Goal: Transaction & Acquisition: Book appointment/travel/reservation

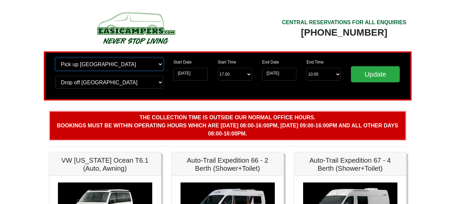
click at [158, 65] on select "Change pick up location? Pick up Edinburgh Birmingham Airport Blackburn Lancash…" at bounding box center [109, 64] width 108 height 13
click at [55, 58] on select "Change pick up location? Pick up Edinburgh Birmingham Airport Blackburn Lancash…" at bounding box center [109, 64] width 108 height 13
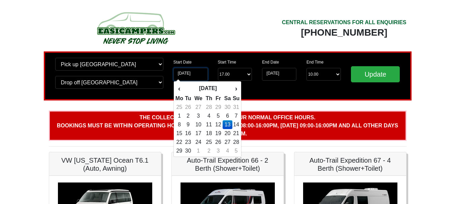
click at [195, 75] on input "[DATE]" at bounding box center [190, 74] width 34 height 13
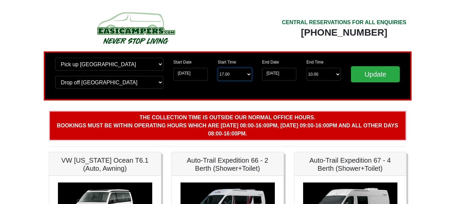
click at [249, 75] on select "Start Time 17.00 -------- 11.00 am (Saturday & Sunday Only) 12.00 pm (Saturday)…" at bounding box center [235, 74] width 34 height 13
click at [193, 112] on p "The collection time is outside our normal office hours. Bookings must be within…" at bounding box center [228, 126] width 358 height 30
click at [239, 74] on select "Start Time 17.00 -------- 11.00 am (Saturday & Sunday Only) 12.00 pm (Saturday)…" at bounding box center [235, 74] width 34 height 13
select select "16.00"
click at [218, 68] on select "Start Time 17.00 -------- 11.00 am (Saturday & Sunday Only) 12.00 pm (Saturday)…" at bounding box center [235, 74] width 34 height 13
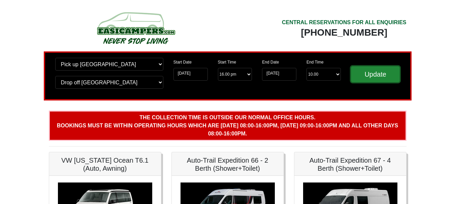
click at [371, 74] on input "Update" at bounding box center [375, 74] width 49 height 16
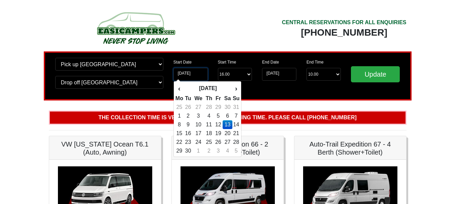
click at [198, 71] on input "[DATE]" at bounding box center [190, 74] width 34 height 13
click at [236, 126] on td "14" at bounding box center [235, 125] width 7 height 9
type input "[DATE]"
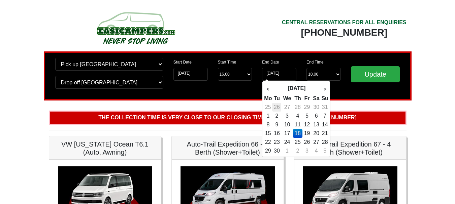
click at [274, 105] on tr "25 26 27 28 29 30 31" at bounding box center [296, 107] width 65 height 9
click at [370, 79] on input "Update" at bounding box center [375, 74] width 49 height 16
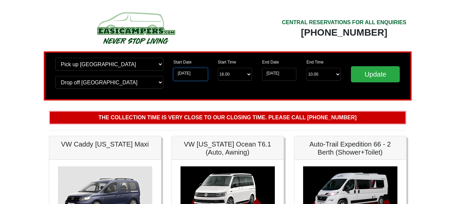
click at [196, 73] on input "[DATE]" at bounding box center [190, 74] width 34 height 13
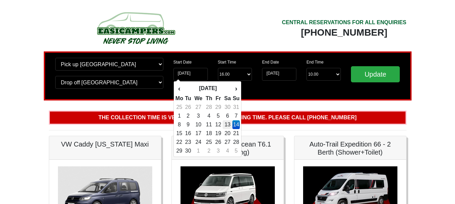
click at [228, 126] on td "13" at bounding box center [228, 125] width 10 height 9
type input "[DATE]"
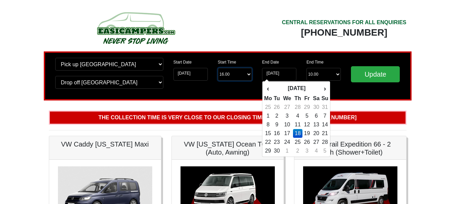
click at [248, 74] on select "Start Time 16.00 -------- 11.00 am (Saturday & Sunday Only) 12.00 pm (Saturday)…" at bounding box center [235, 74] width 34 height 13
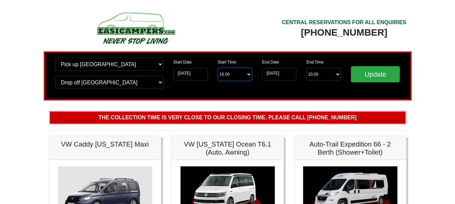
select select "15.00"
click at [218, 68] on select "Start Time 16.00 -------- 11.00 am (Saturday & Sunday Only) 12.00 pm (Saturday)…" at bounding box center [235, 74] width 34 height 13
click at [376, 72] on input "Update" at bounding box center [375, 74] width 49 height 16
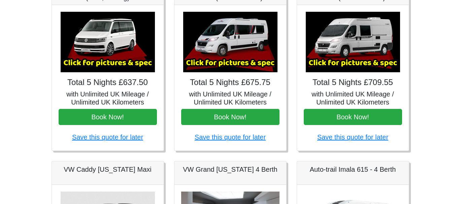
scroll to position [128, 0]
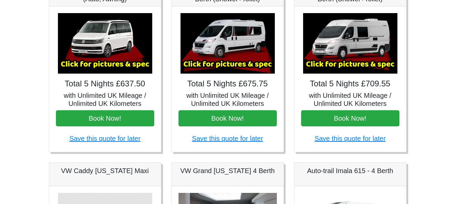
click at [97, 73] on img at bounding box center [105, 43] width 94 height 61
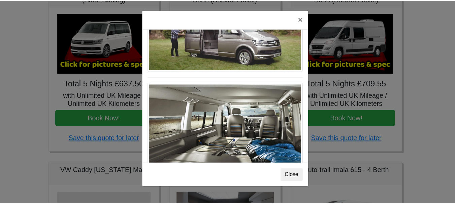
scroll to position [734, 0]
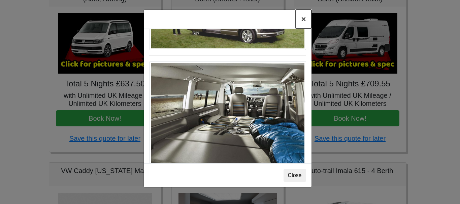
click at [305, 19] on button "×" at bounding box center [303, 19] width 15 height 19
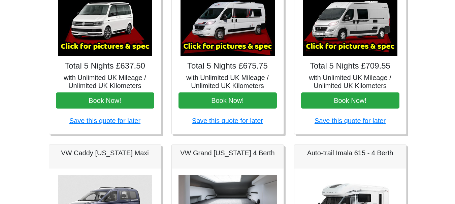
scroll to position [0, 0]
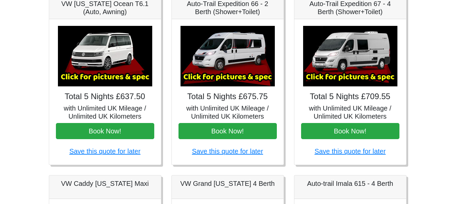
scroll to position [114, 0]
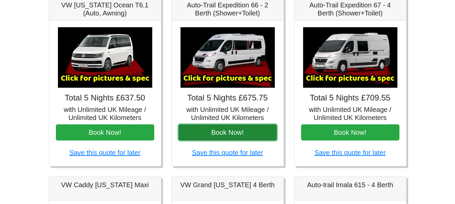
click at [231, 130] on button "Book Now!" at bounding box center [227, 133] width 98 height 16
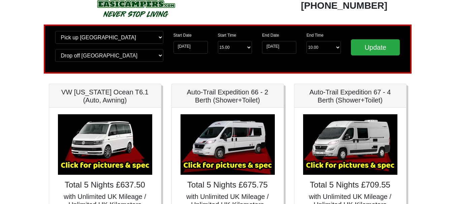
scroll to position [0, 0]
